Goal: Transaction & Acquisition: Purchase product/service

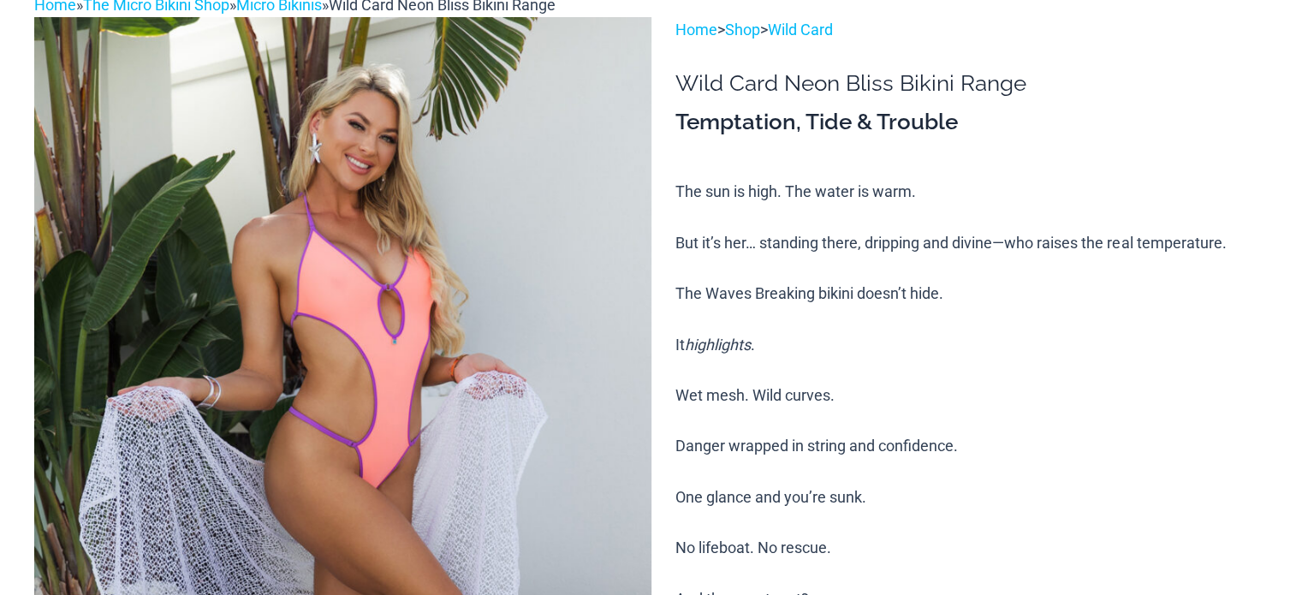
scroll to position [171, 0]
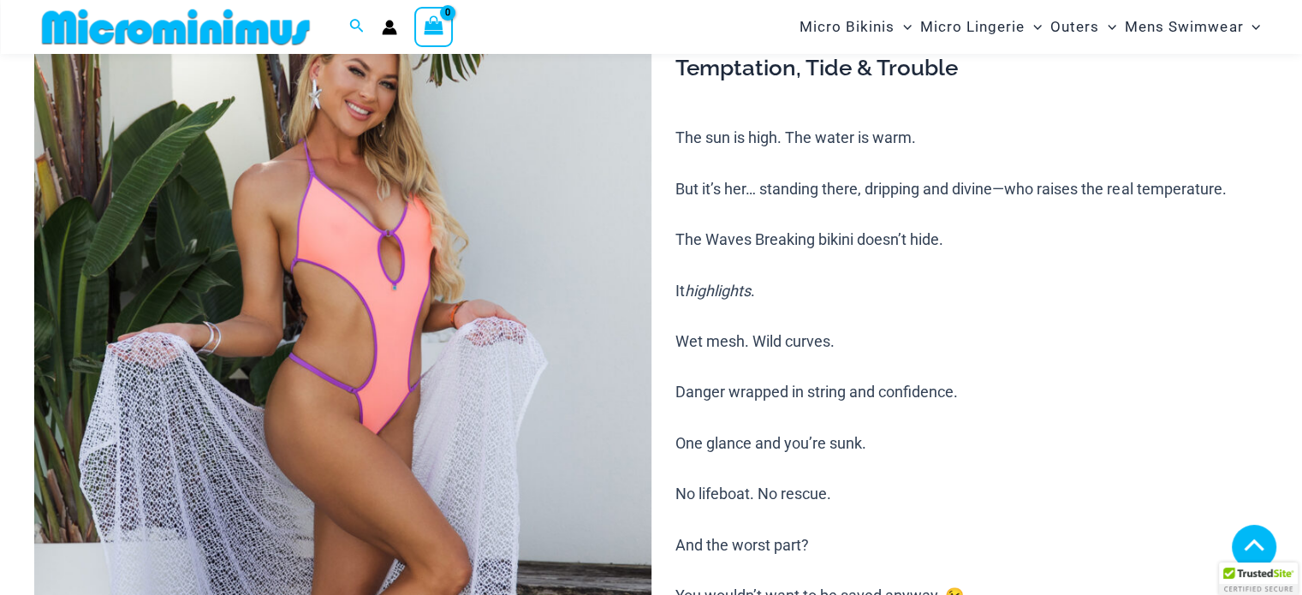
scroll to position [583, 0]
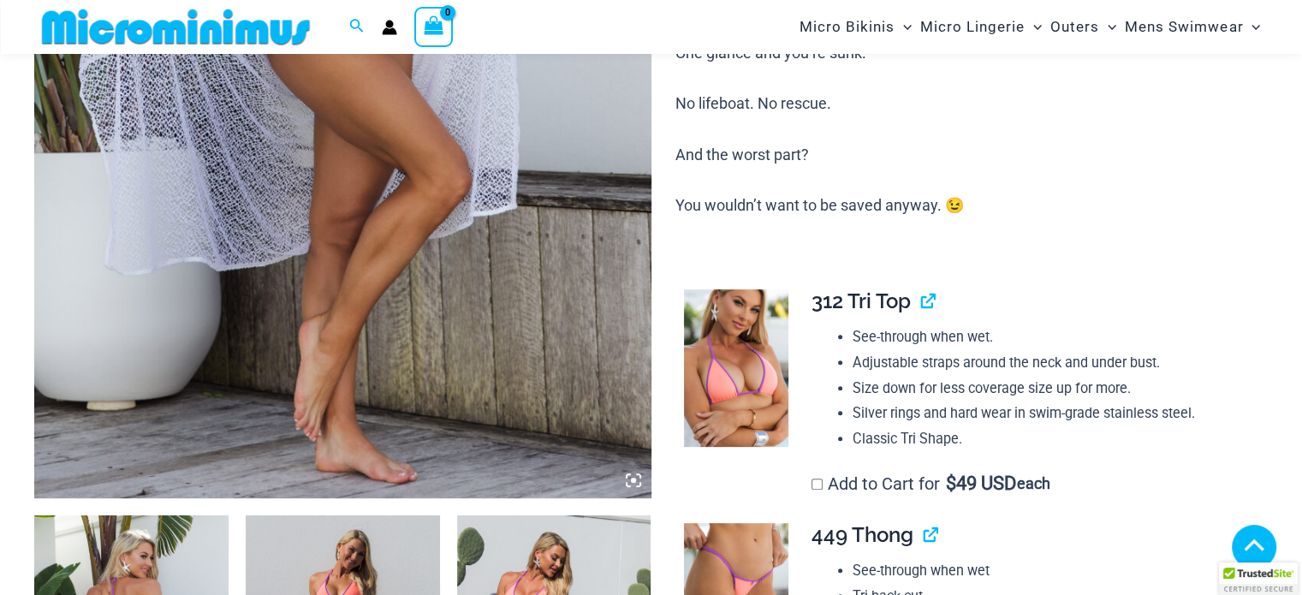
click at [634, 474] on icon at bounding box center [633, 480] width 15 height 15
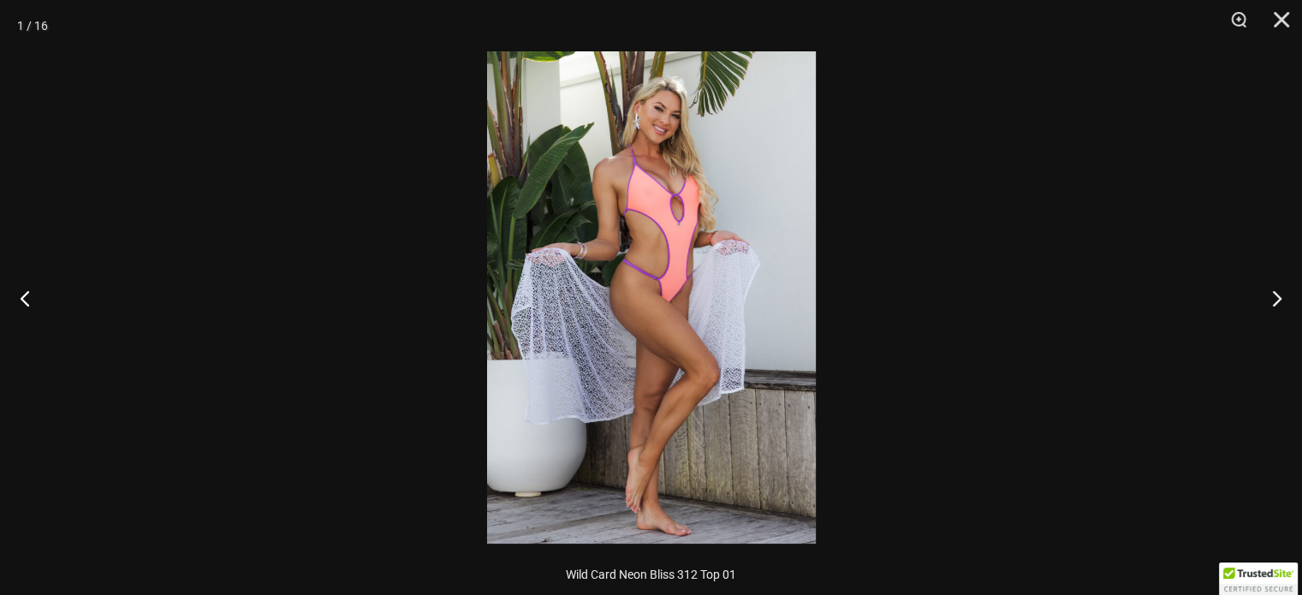
click at [712, 206] on img at bounding box center [651, 297] width 329 height 492
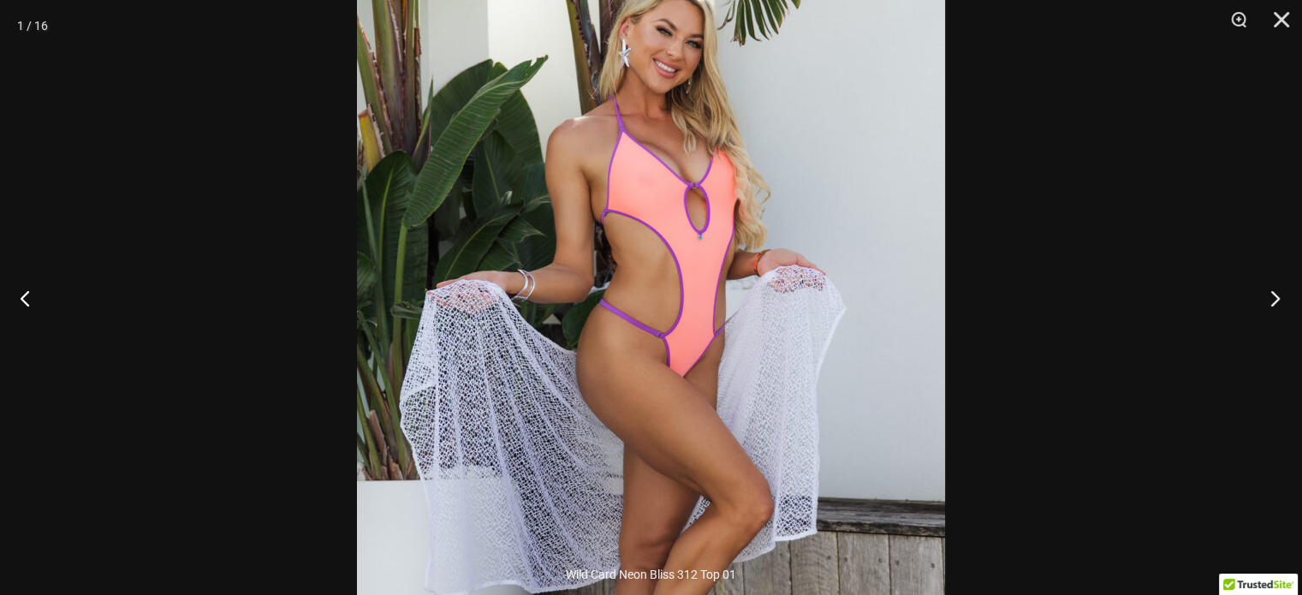
click at [1274, 298] on button "Next" at bounding box center [1270, 298] width 64 height 86
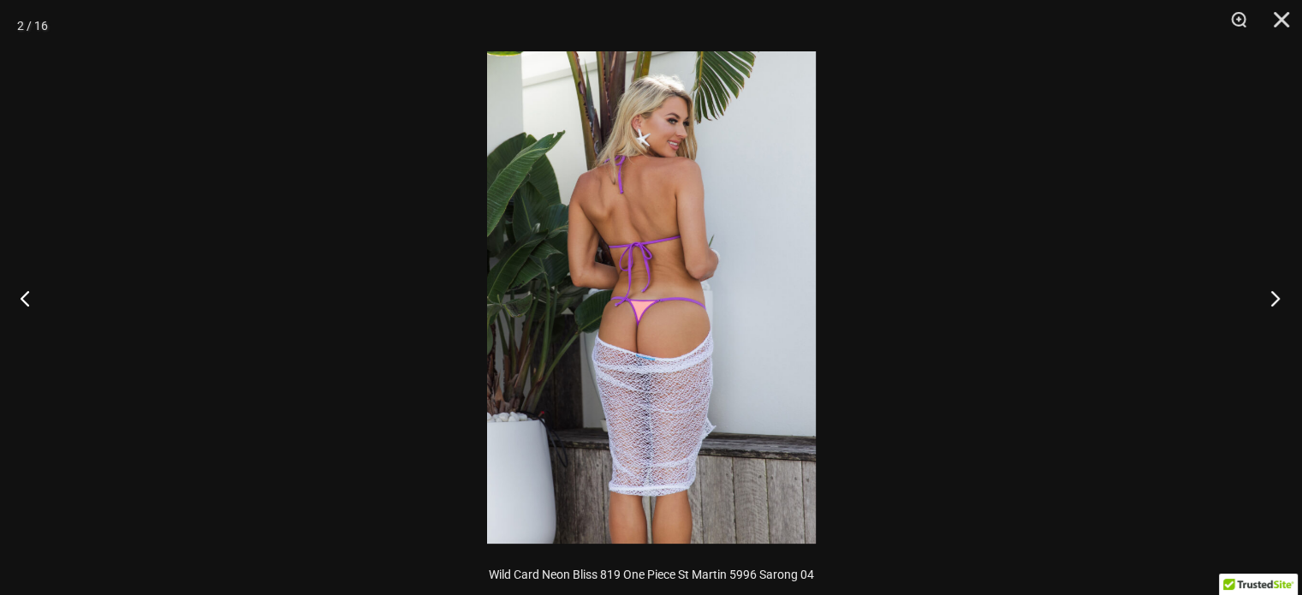
click at [1274, 297] on button "Next" at bounding box center [1270, 298] width 64 height 86
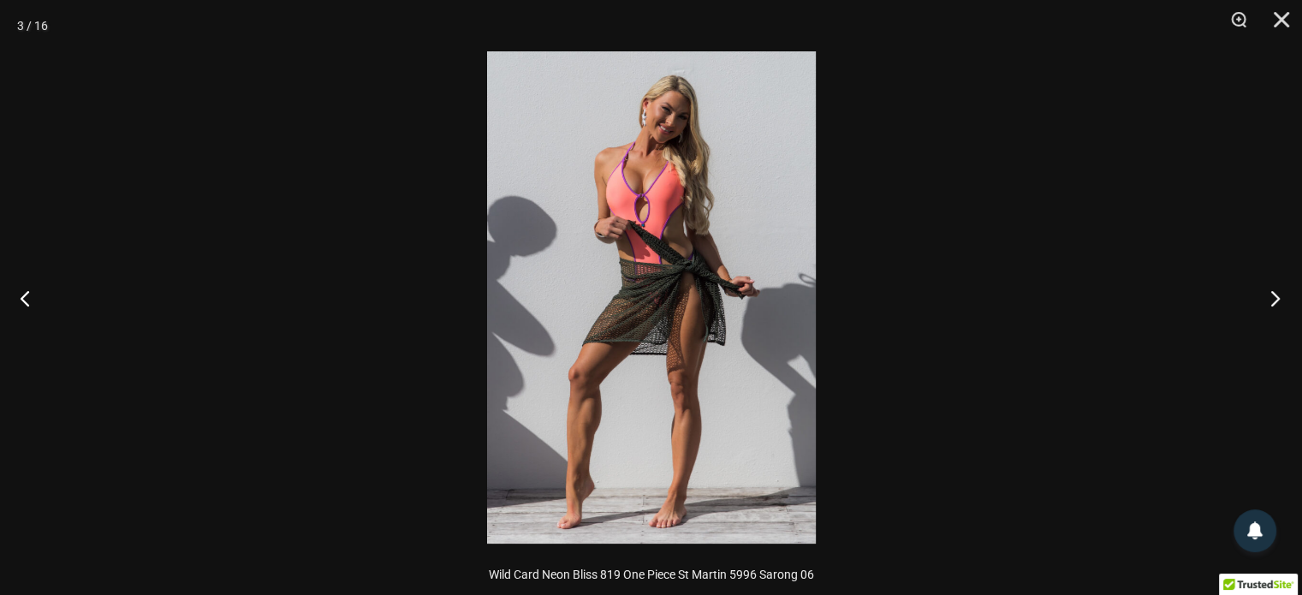
click at [1274, 300] on button "Next" at bounding box center [1270, 298] width 64 height 86
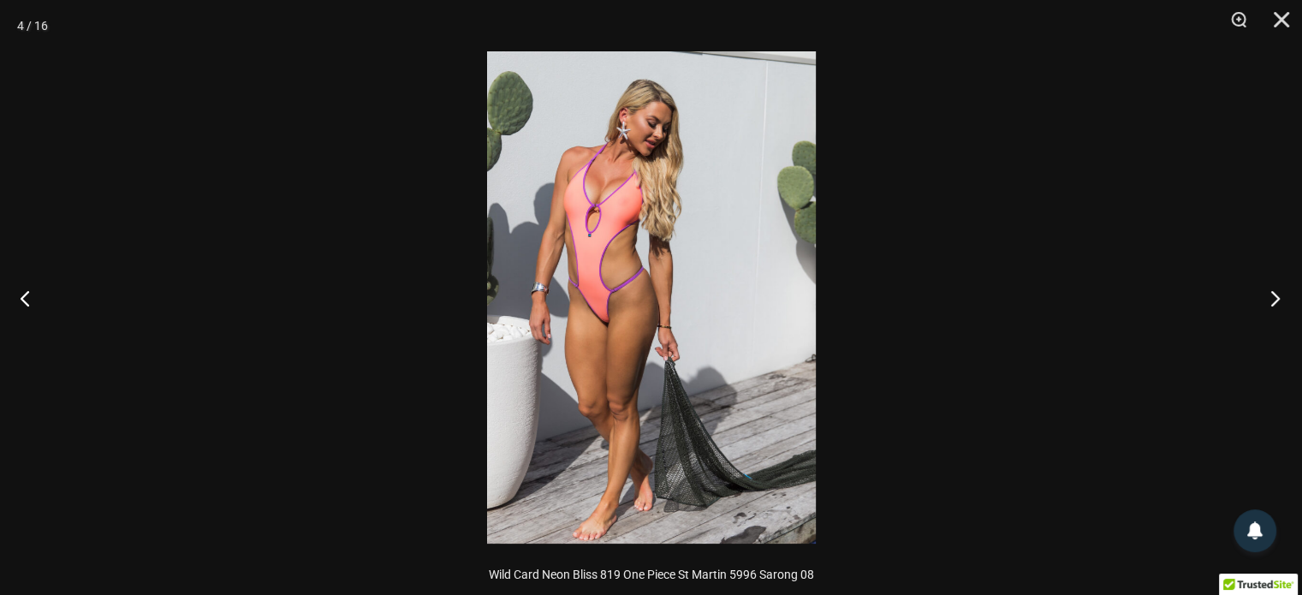
click at [1274, 300] on button "Next" at bounding box center [1270, 298] width 64 height 86
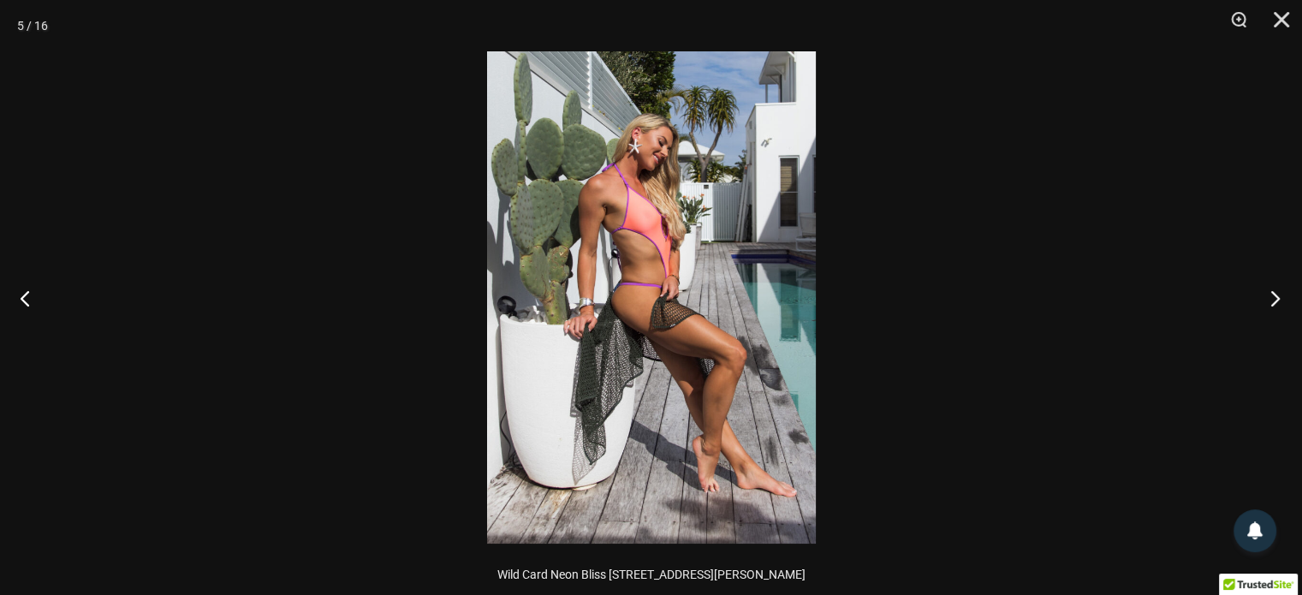
click at [1274, 300] on button "Next" at bounding box center [1270, 298] width 64 height 86
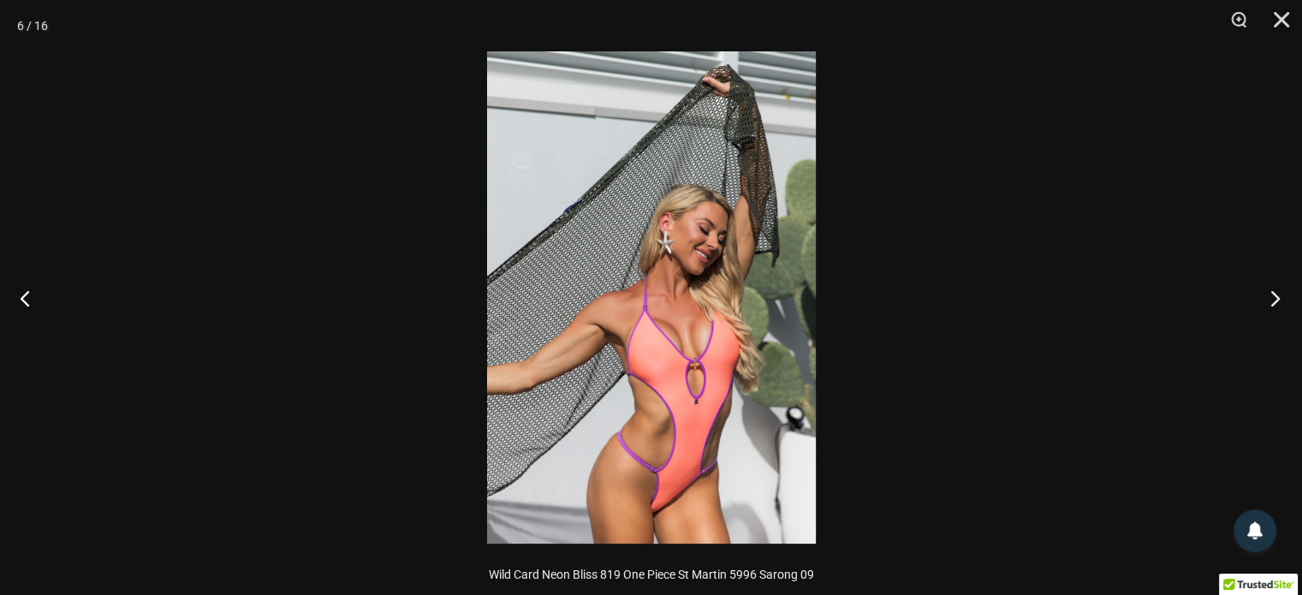
click at [1274, 300] on button "Next" at bounding box center [1270, 298] width 64 height 86
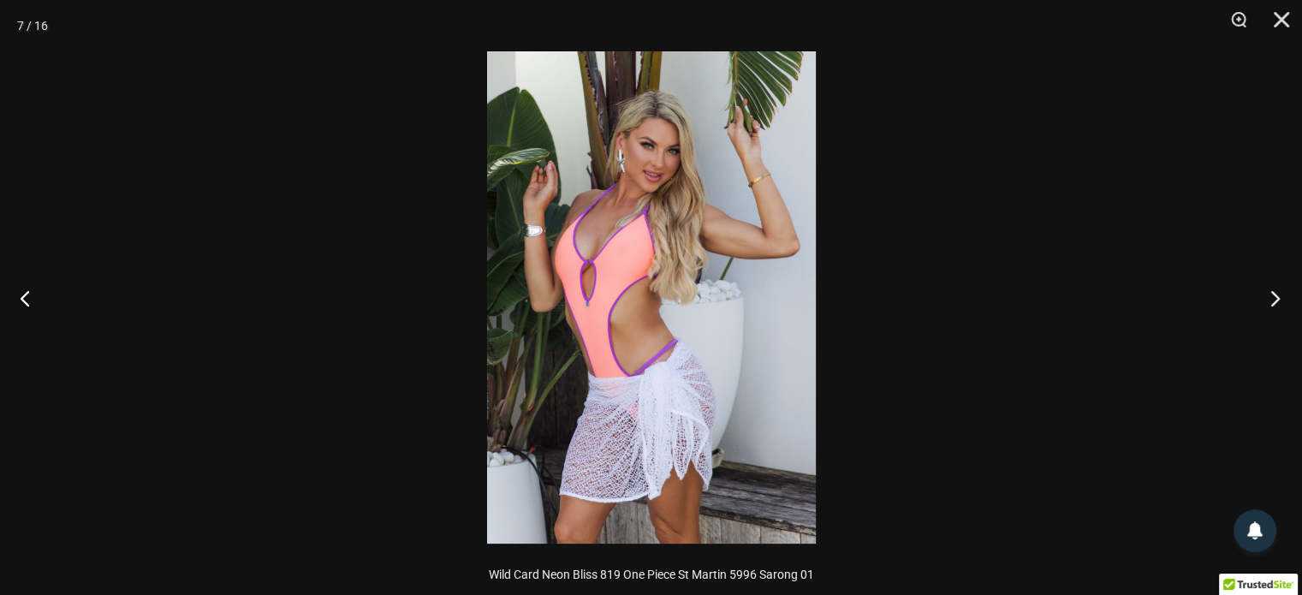
click at [1274, 300] on button "Next" at bounding box center [1270, 298] width 64 height 86
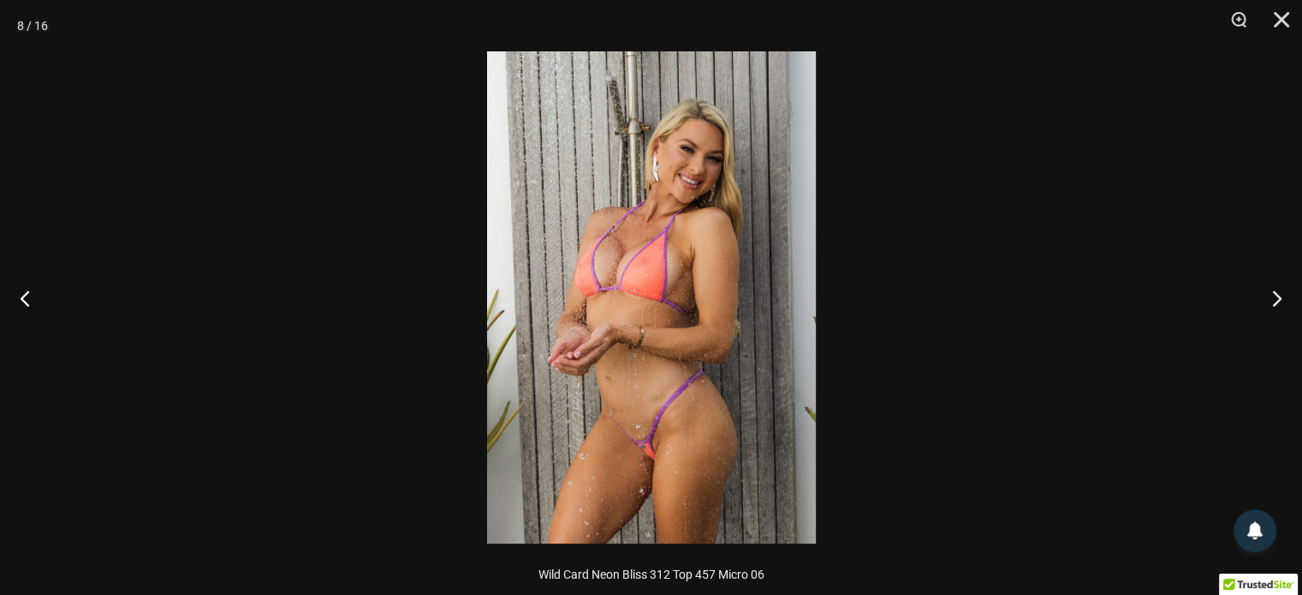
click at [644, 178] on img at bounding box center [651, 297] width 329 height 492
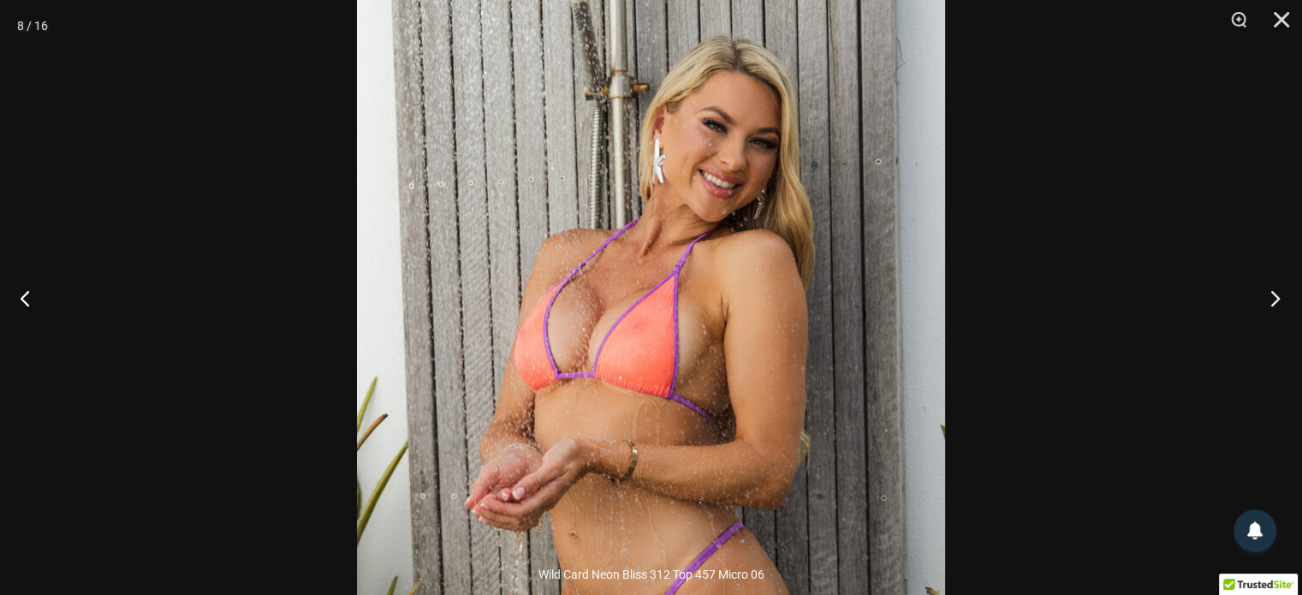
click at [1271, 295] on button "Next" at bounding box center [1270, 298] width 64 height 86
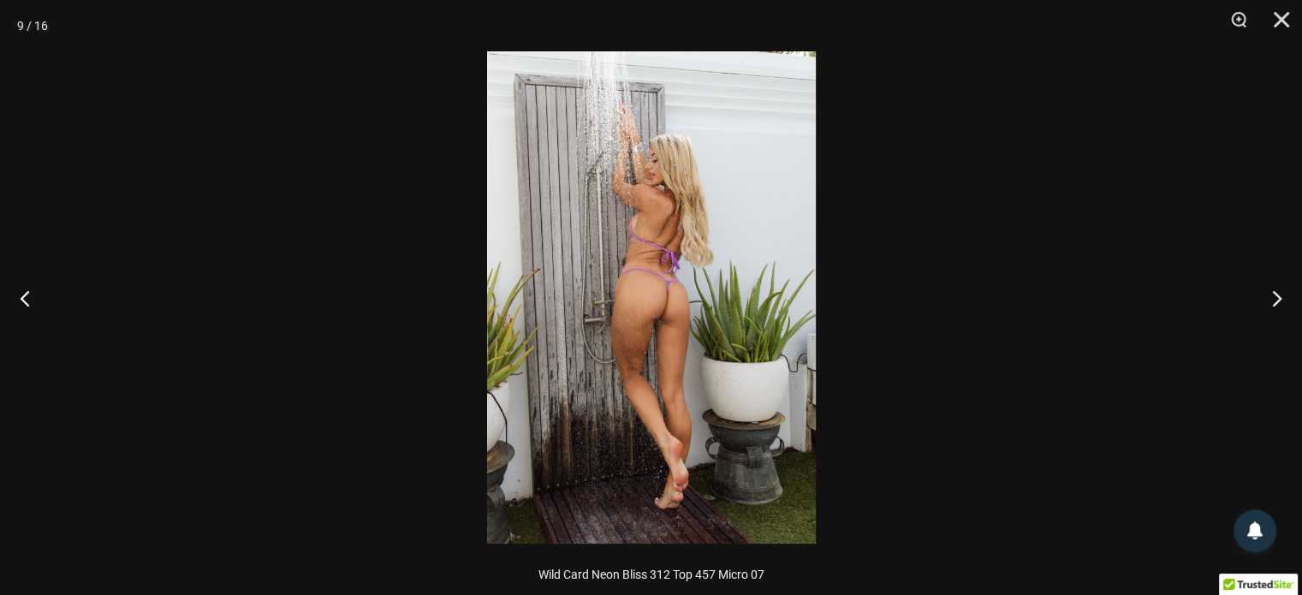
click at [625, 221] on img at bounding box center [651, 297] width 329 height 492
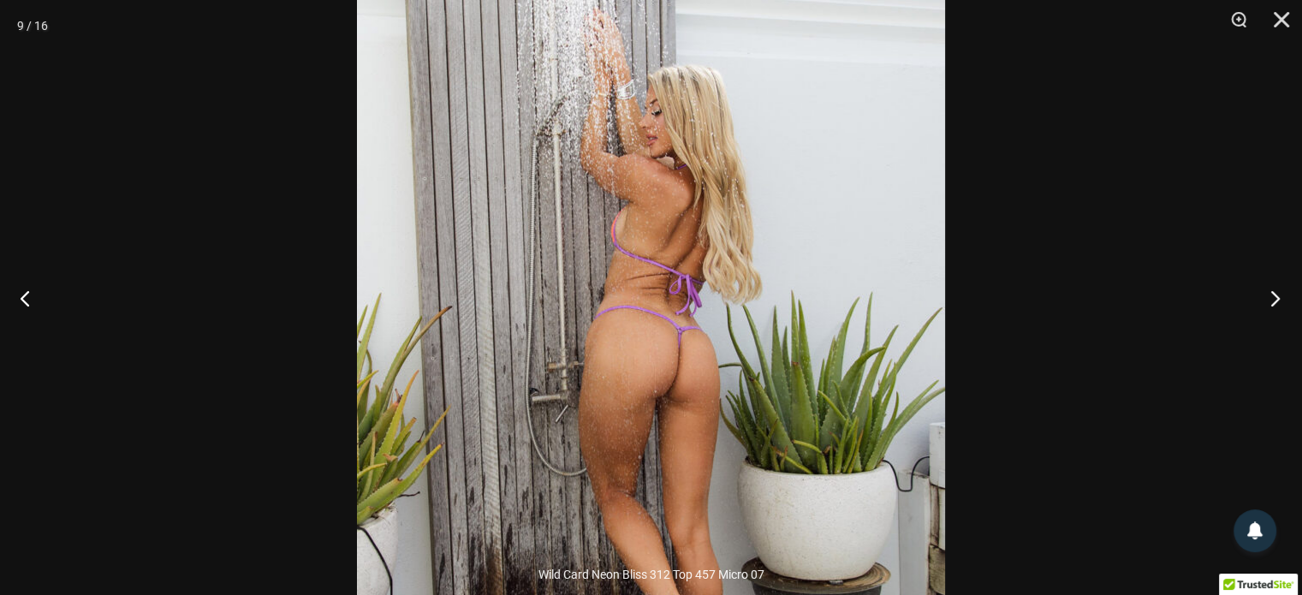
click at [1274, 295] on button "Next" at bounding box center [1270, 298] width 64 height 86
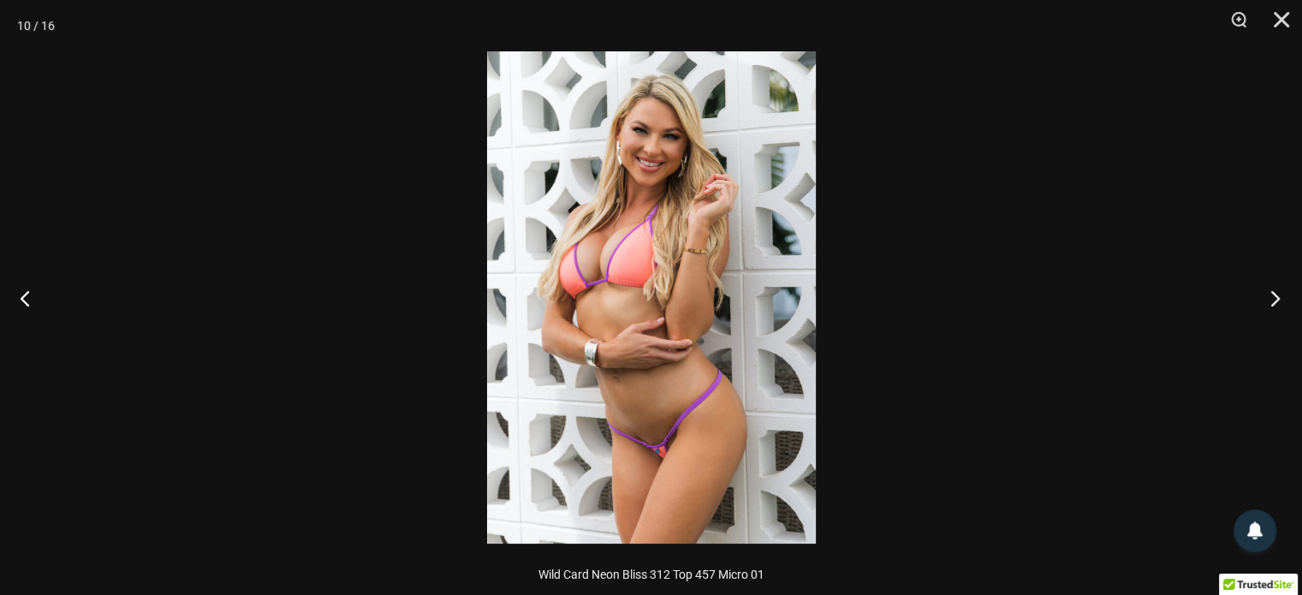
click at [1274, 295] on button "Next" at bounding box center [1270, 298] width 64 height 86
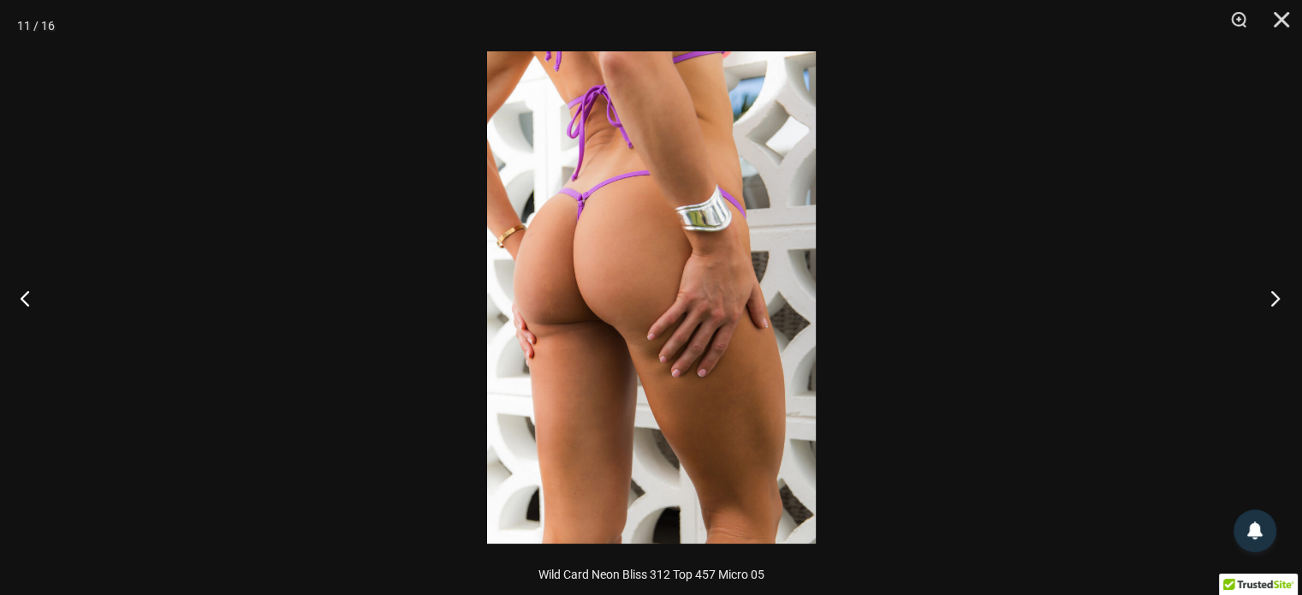
click at [1274, 295] on button "Next" at bounding box center [1270, 298] width 64 height 86
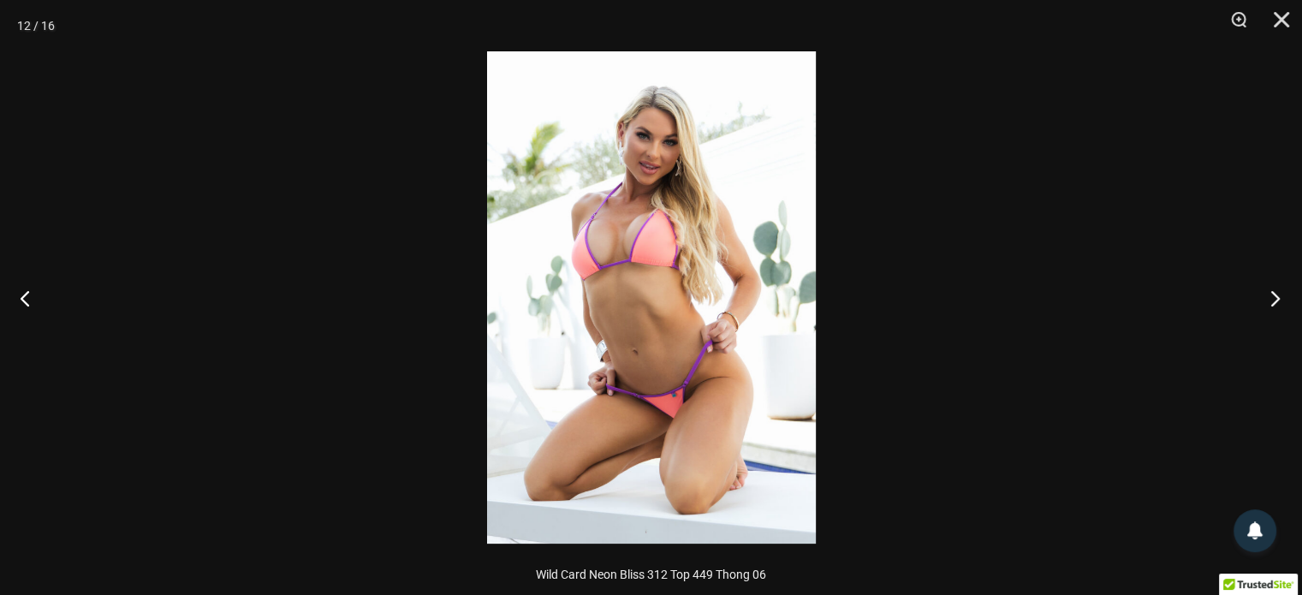
click at [1274, 295] on button "Next" at bounding box center [1270, 298] width 64 height 86
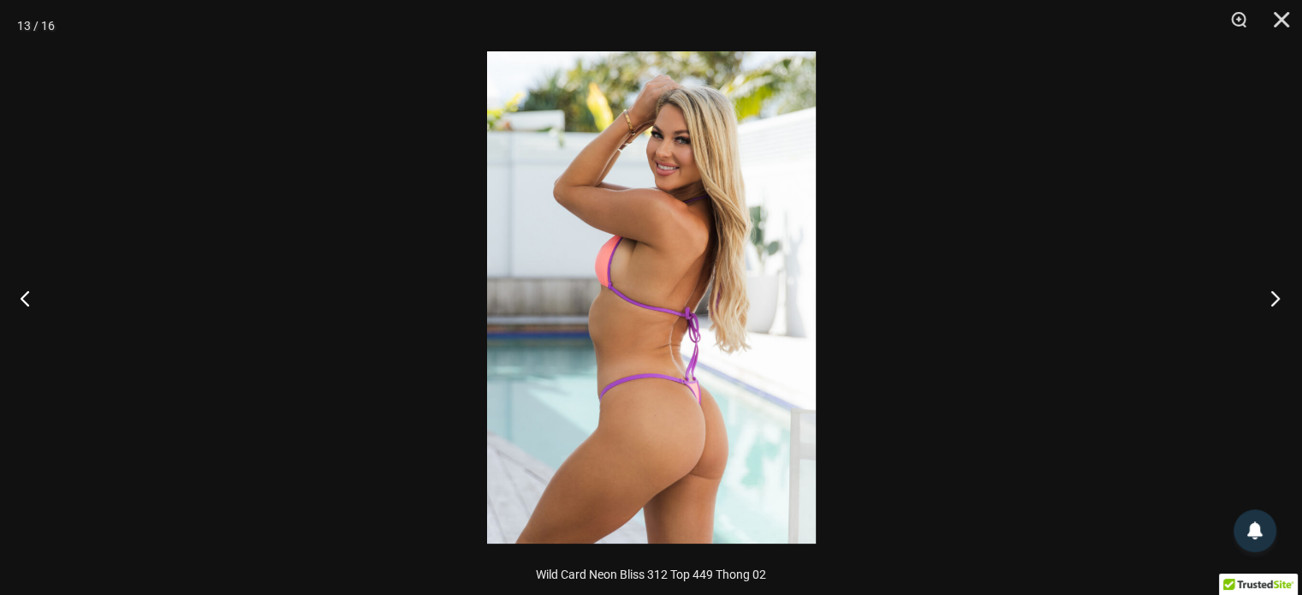
click at [1274, 295] on button "Next" at bounding box center [1270, 298] width 64 height 86
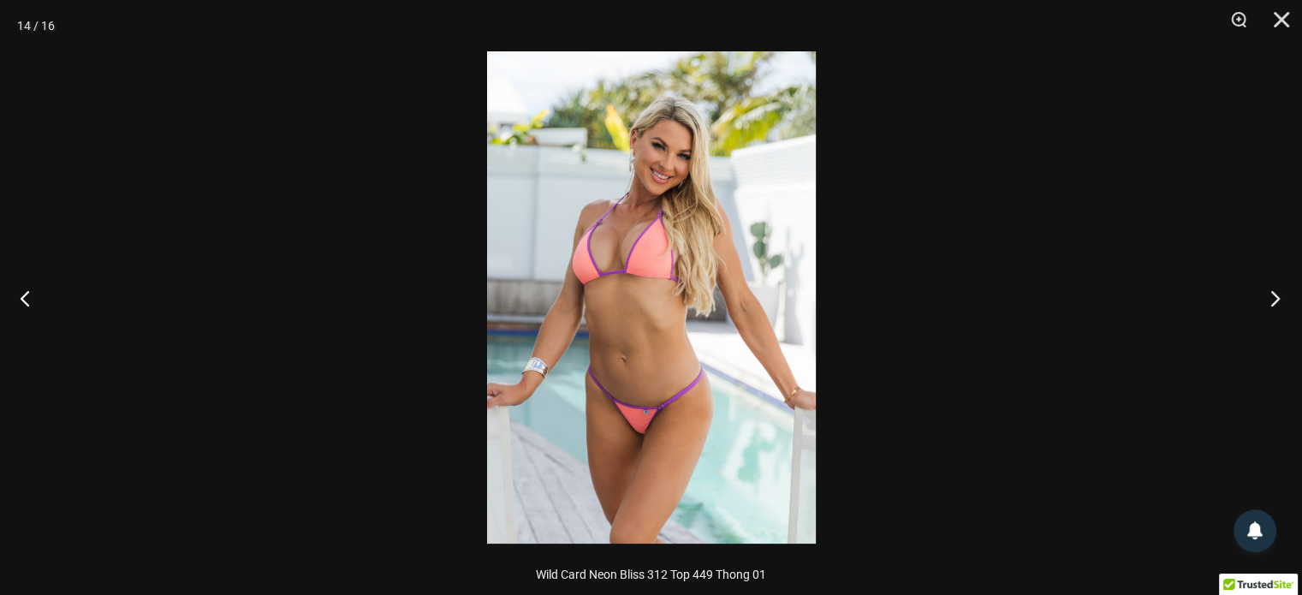
click at [1274, 295] on button "Next" at bounding box center [1270, 298] width 64 height 86
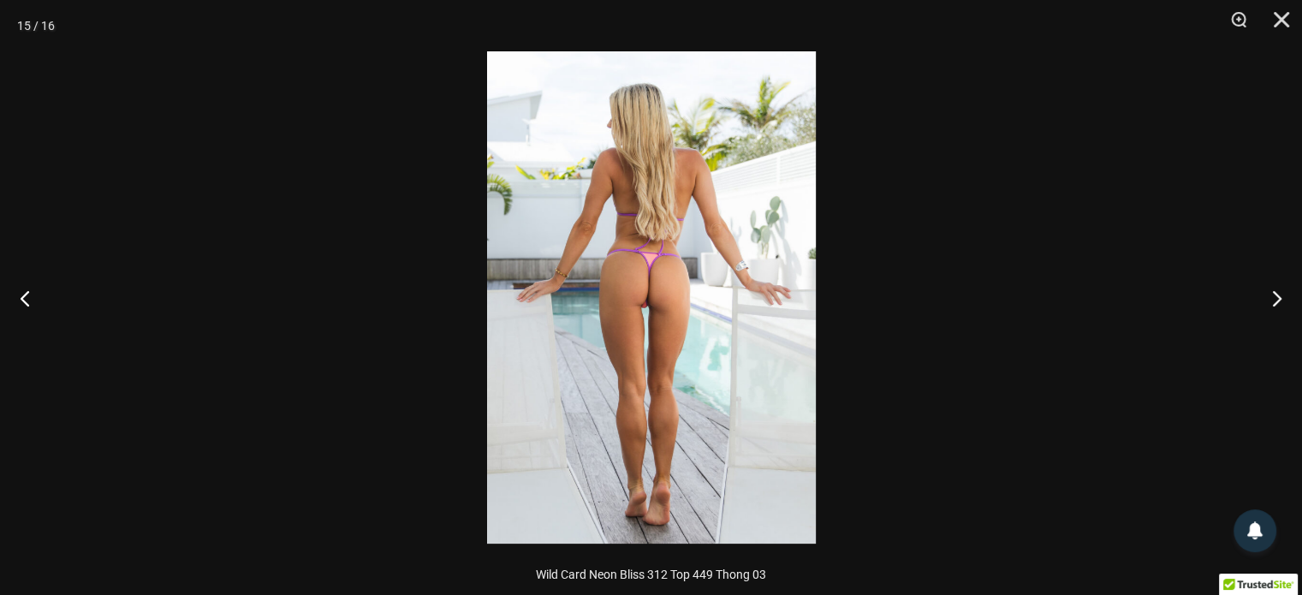
click at [660, 234] on img at bounding box center [651, 297] width 329 height 492
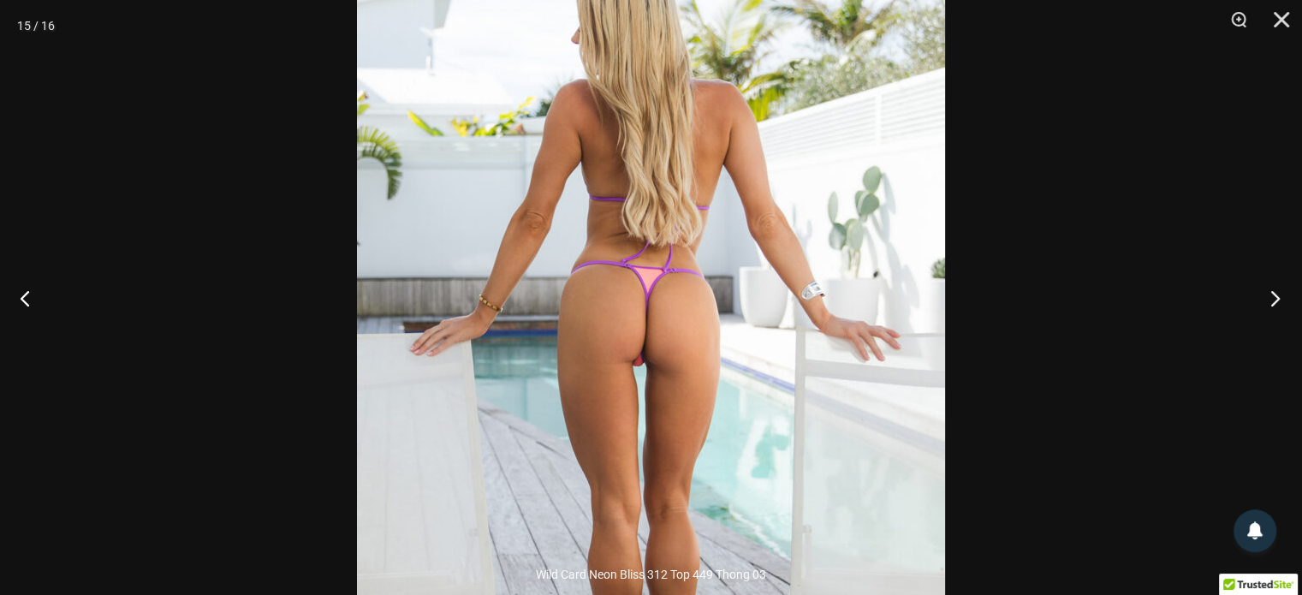
click at [1277, 292] on button "Next" at bounding box center [1270, 298] width 64 height 86
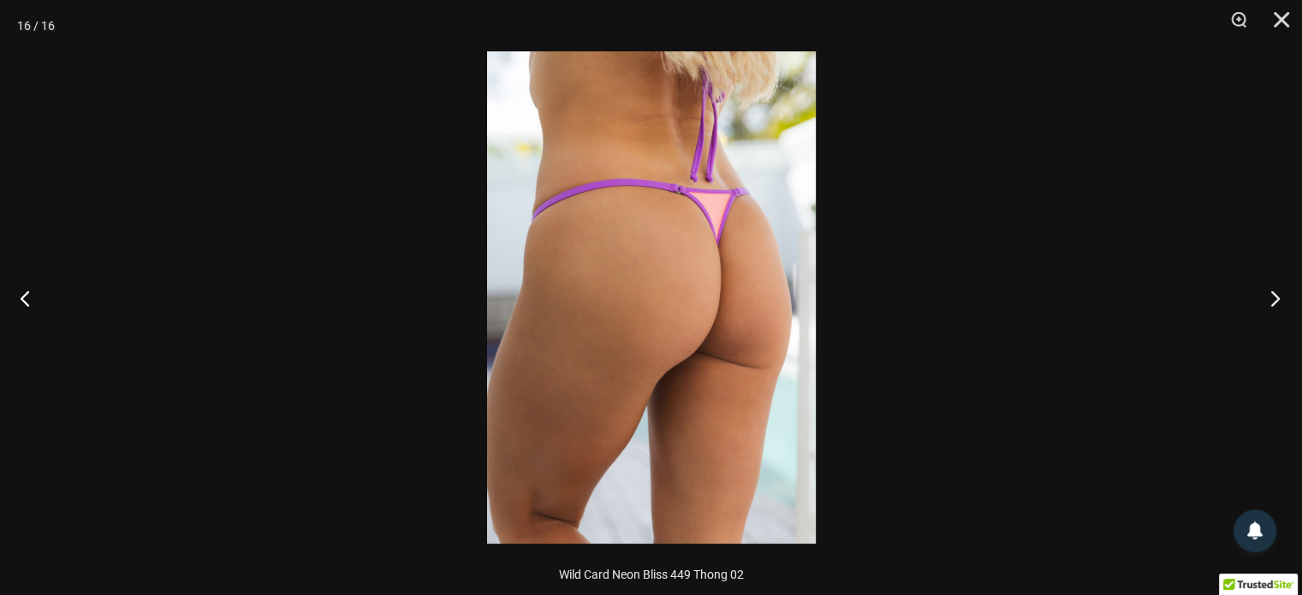
click at [1277, 292] on button "Next" at bounding box center [1270, 298] width 64 height 86
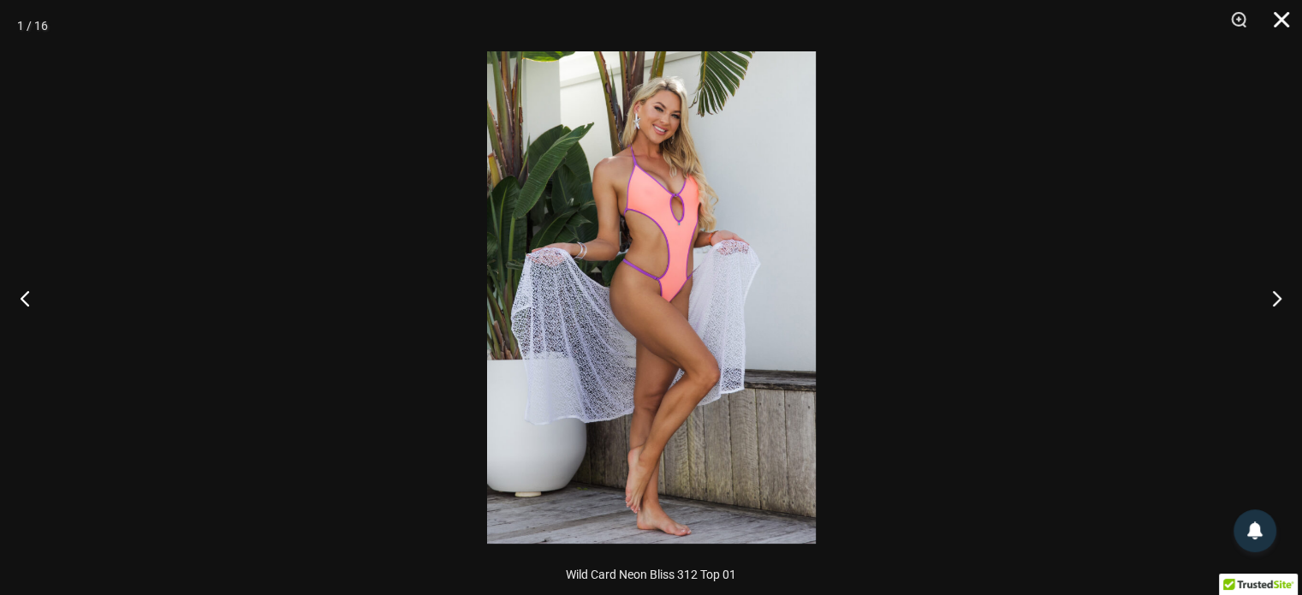
click at [1279, 20] on button "Close" at bounding box center [1275, 25] width 43 height 51
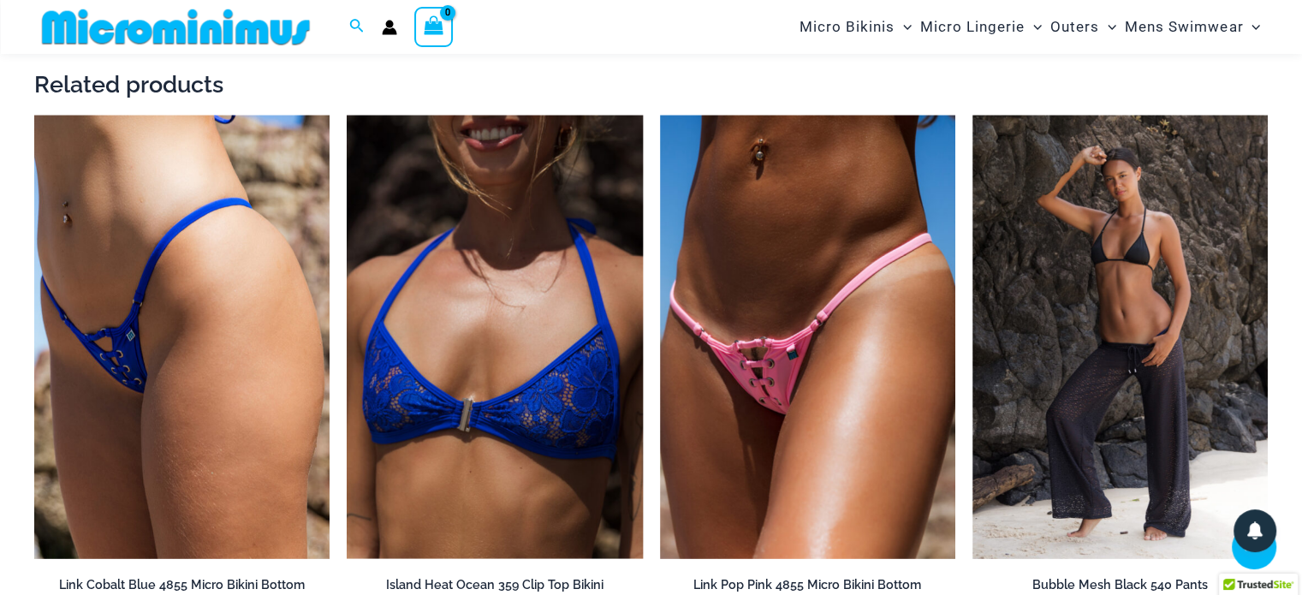
scroll to position [3323, 0]
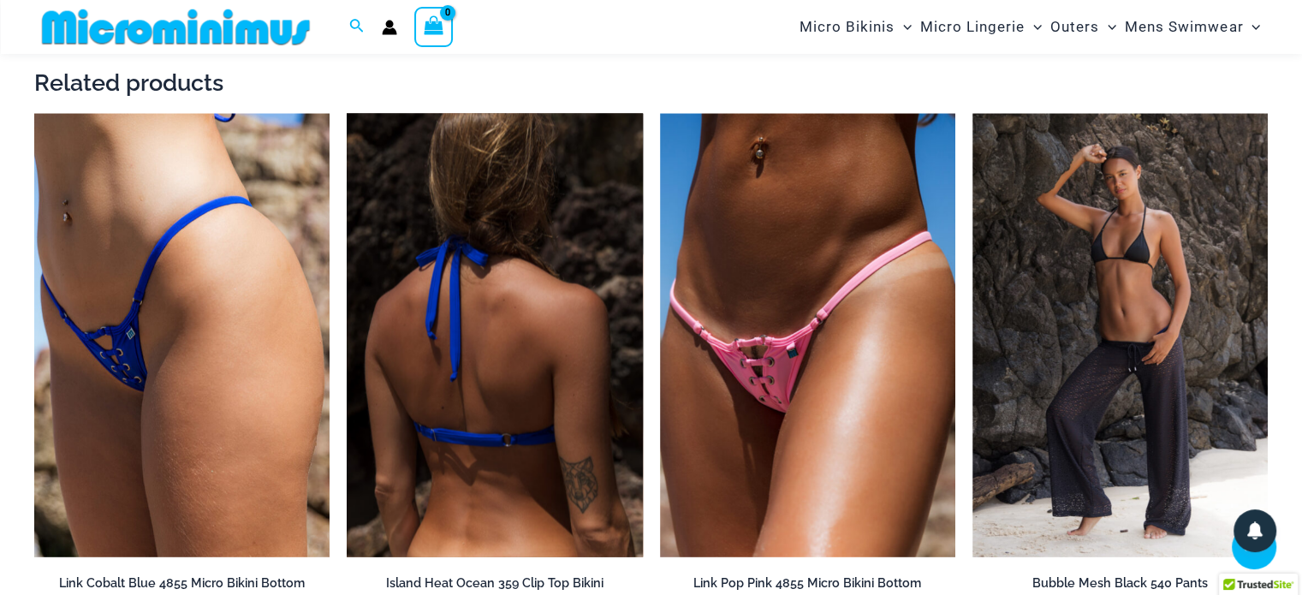
click at [411, 218] on img at bounding box center [494, 336] width 295 height 444
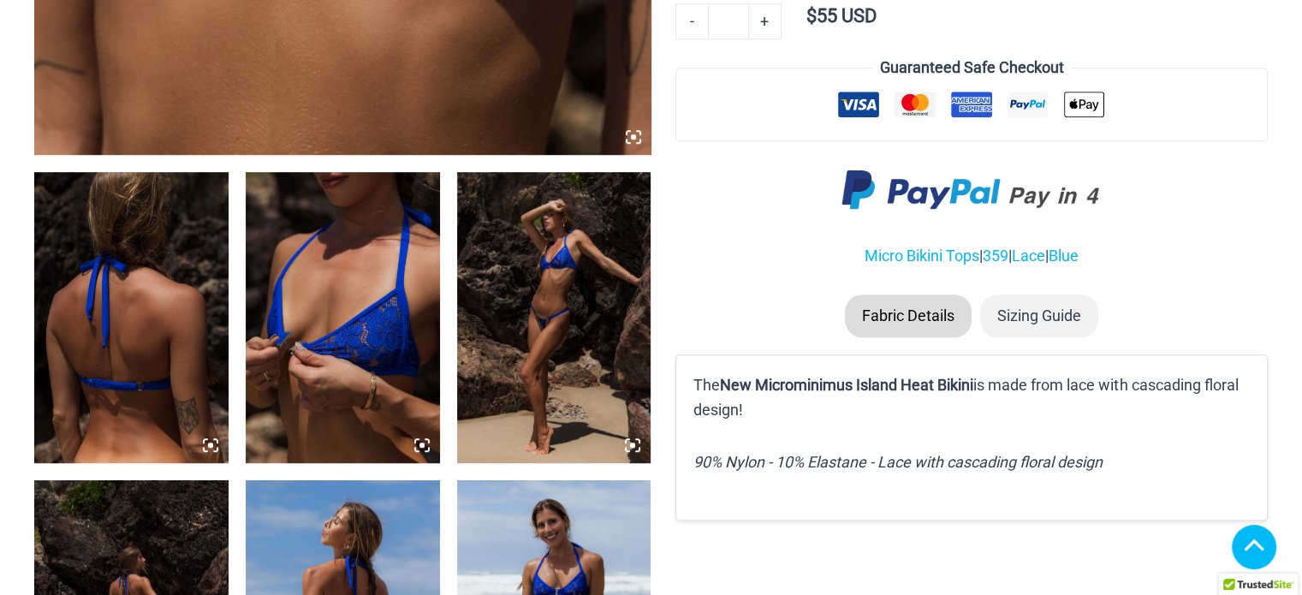
scroll to position [933, 0]
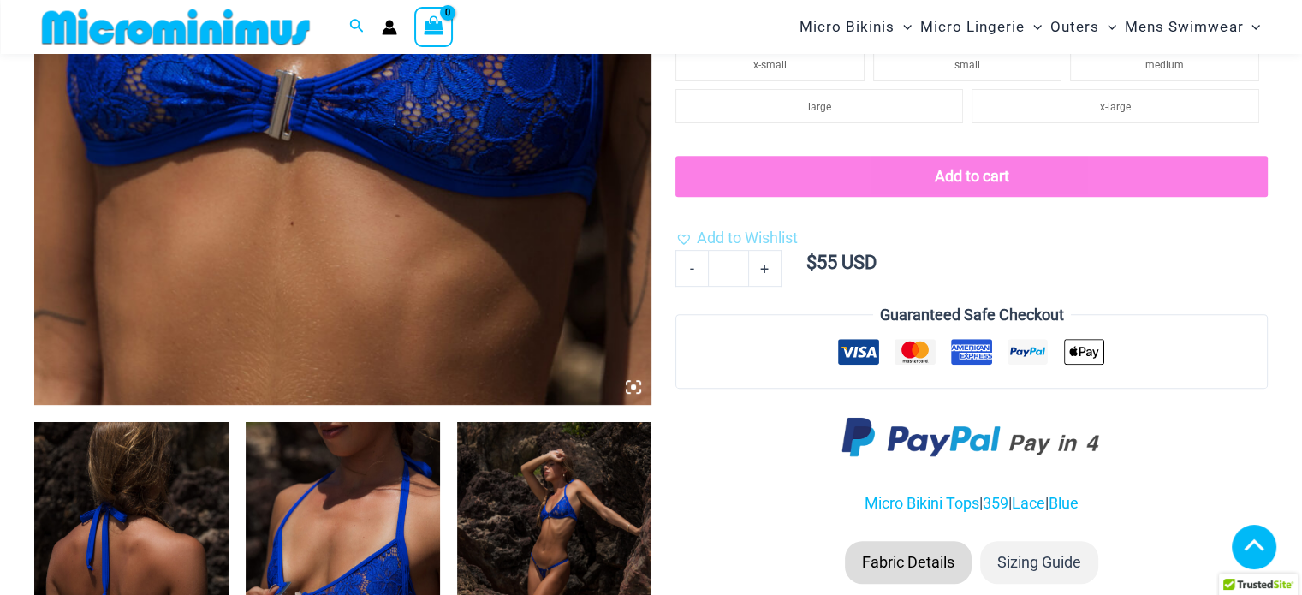
click at [634, 381] on icon at bounding box center [633, 386] width 15 height 15
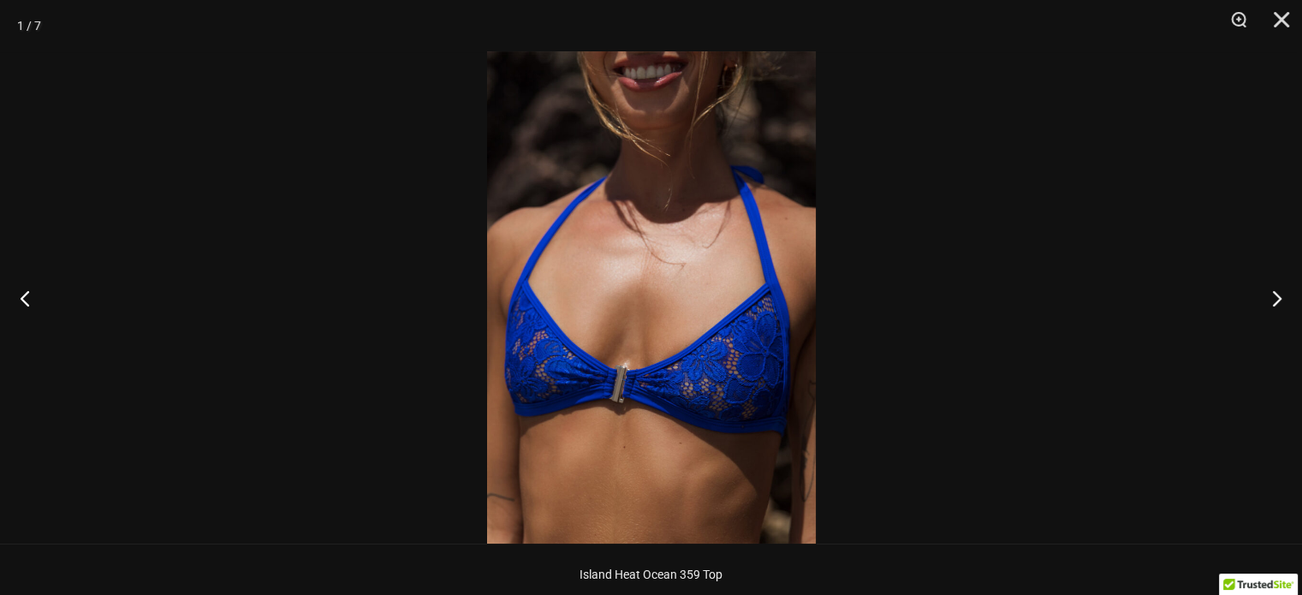
click at [663, 267] on img at bounding box center [651, 297] width 329 height 492
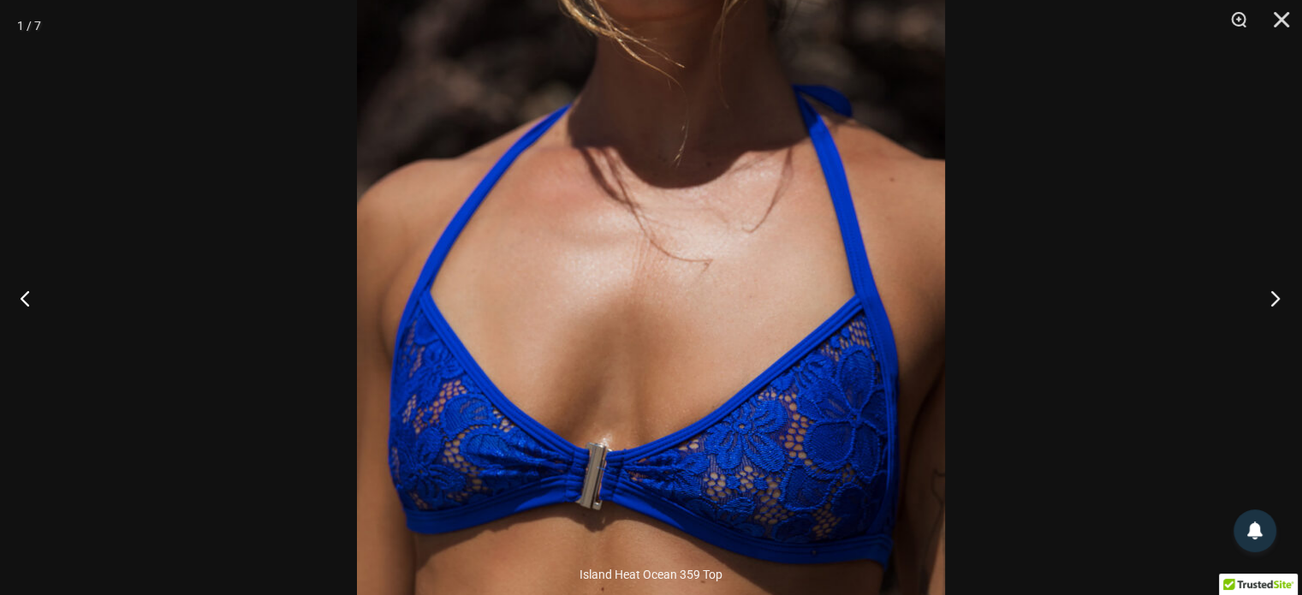
click at [1278, 298] on button "Next" at bounding box center [1270, 298] width 64 height 86
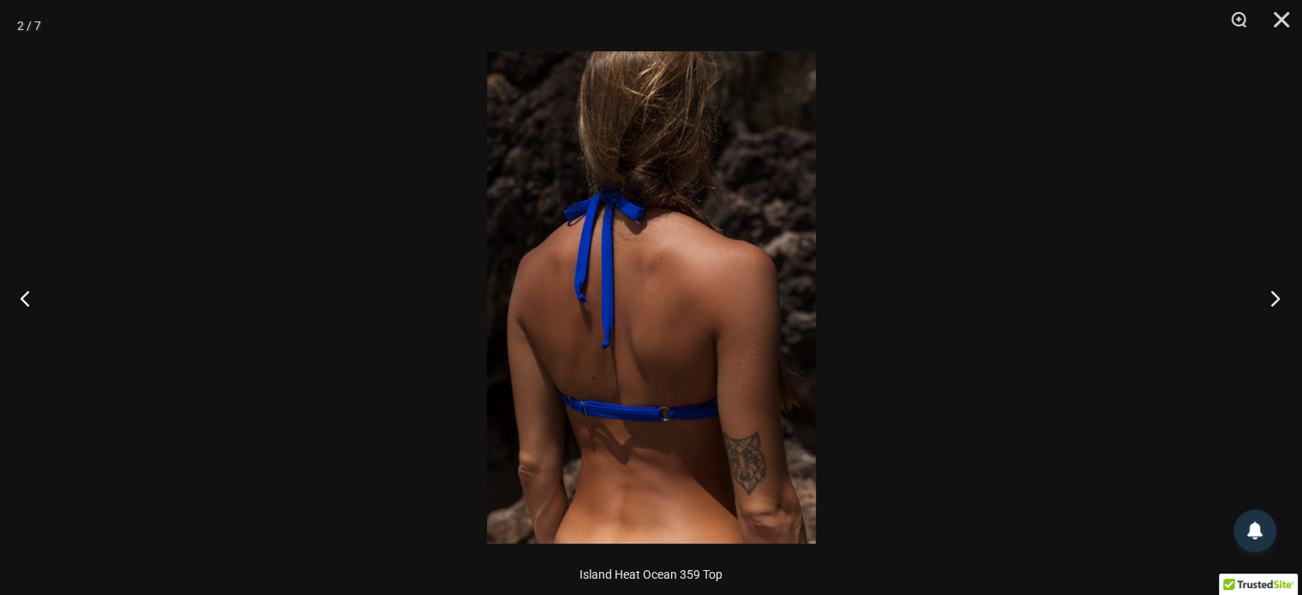
click at [1278, 298] on button "Next" at bounding box center [1270, 298] width 64 height 86
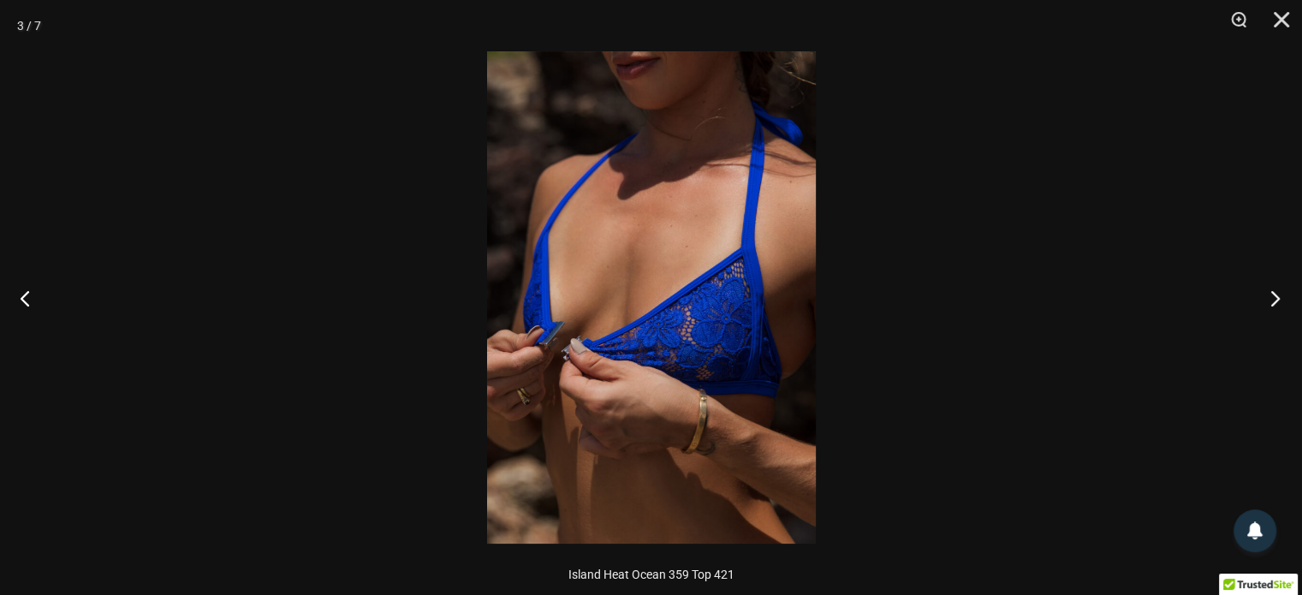
click at [1278, 298] on button "Next" at bounding box center [1270, 298] width 64 height 86
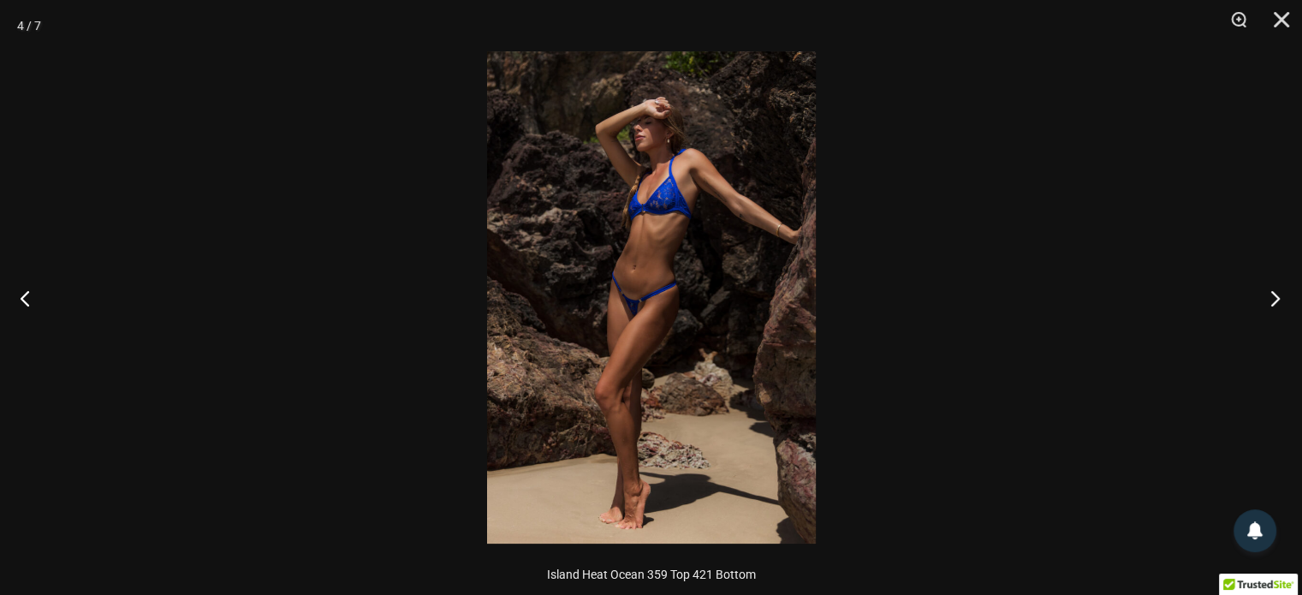
click at [1278, 298] on button "Next" at bounding box center [1270, 298] width 64 height 86
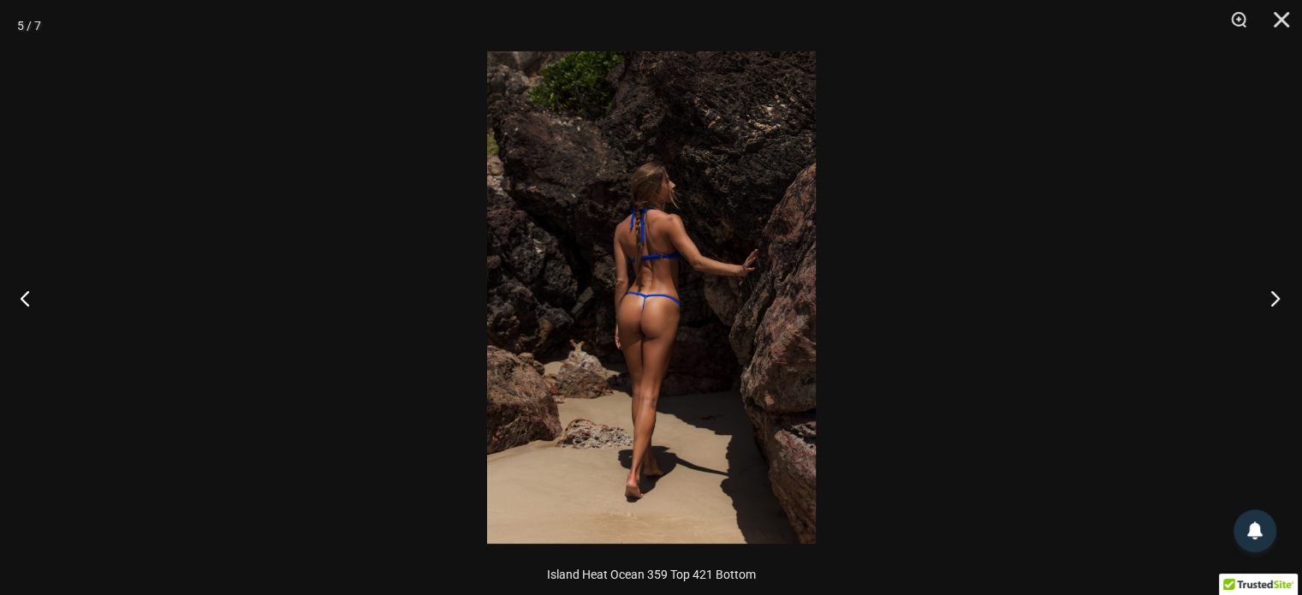
click at [1278, 298] on button "Next" at bounding box center [1270, 298] width 64 height 86
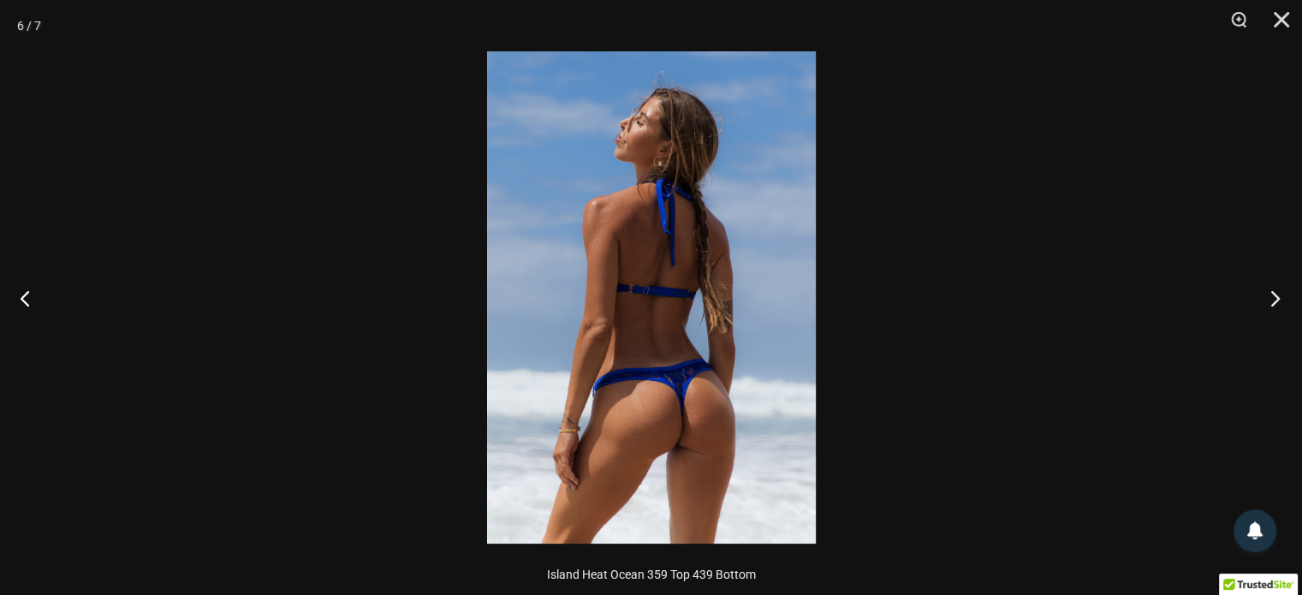
click at [1278, 298] on button "Next" at bounding box center [1270, 298] width 64 height 86
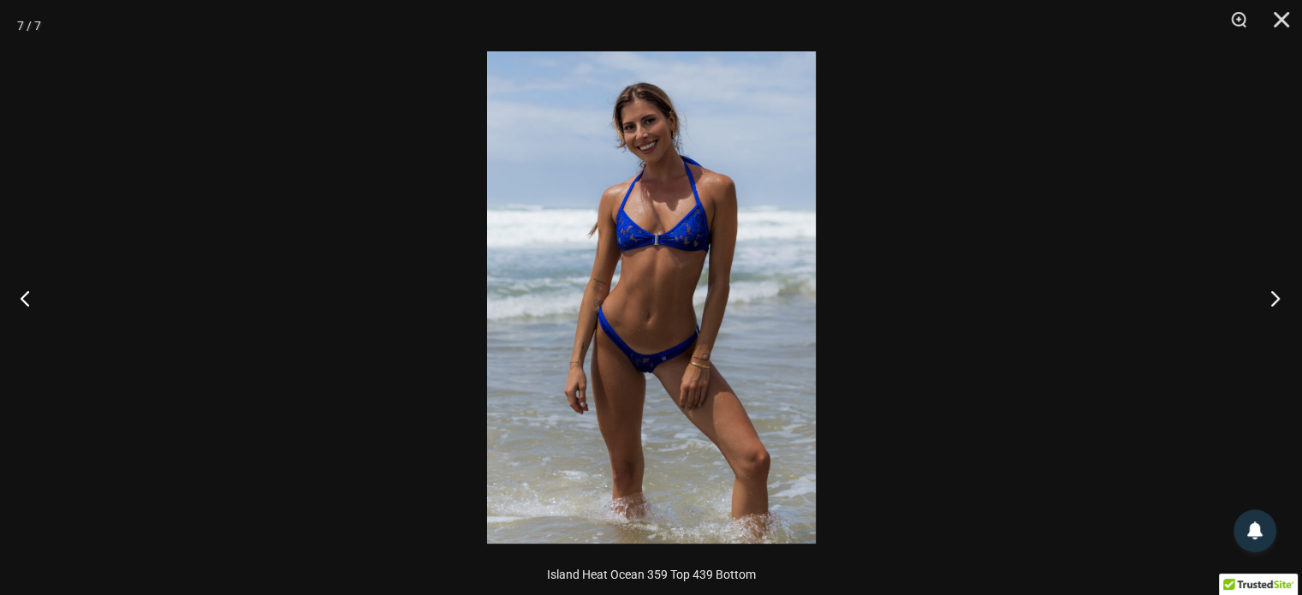
click at [1278, 297] on button "Next" at bounding box center [1270, 298] width 64 height 86
